Goal: Task Accomplishment & Management: Manage account settings

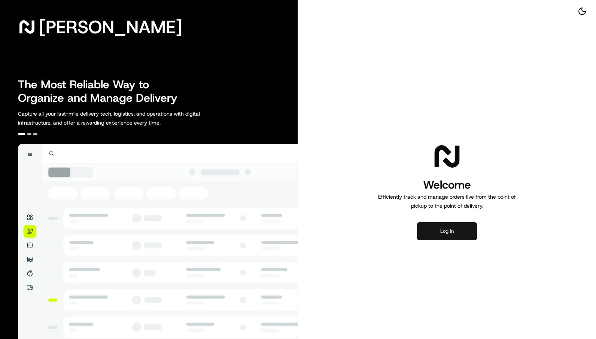
click at [444, 236] on button "Log in" at bounding box center [447, 231] width 60 height 18
